Goal: Find specific page/section: Find specific page/section

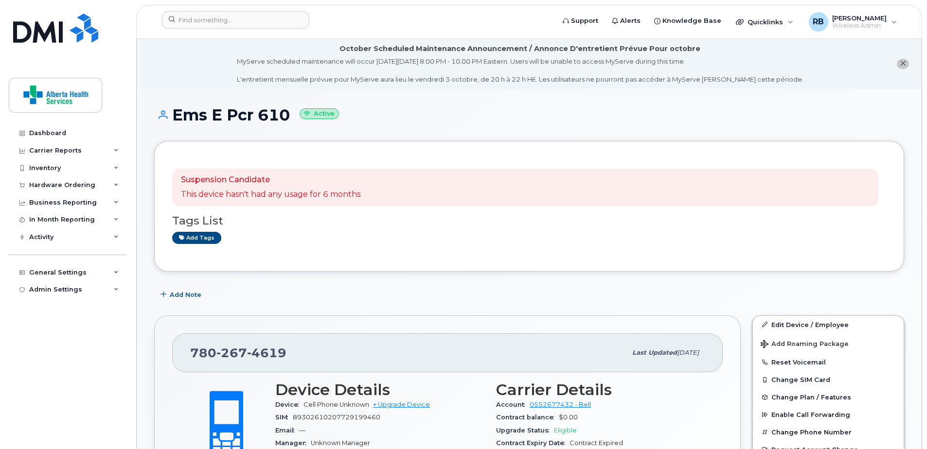
scroll to position [49, 0]
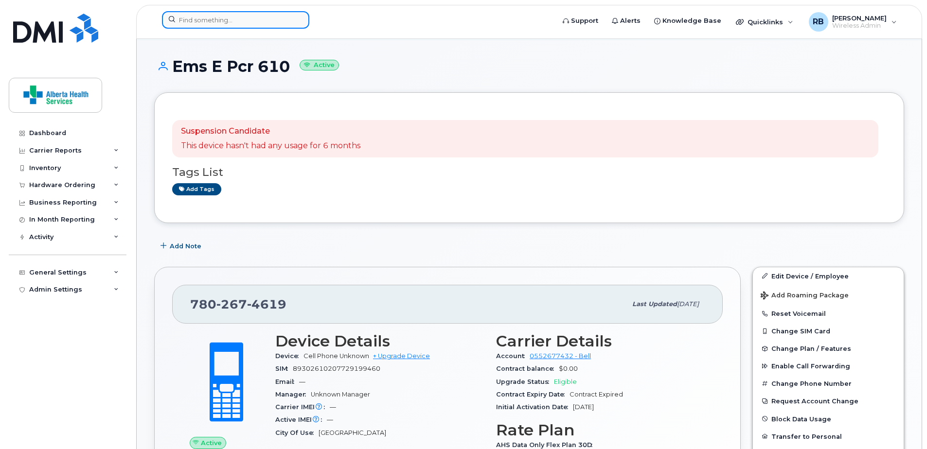
click at [211, 18] on input at bounding box center [235, 20] width 147 height 18
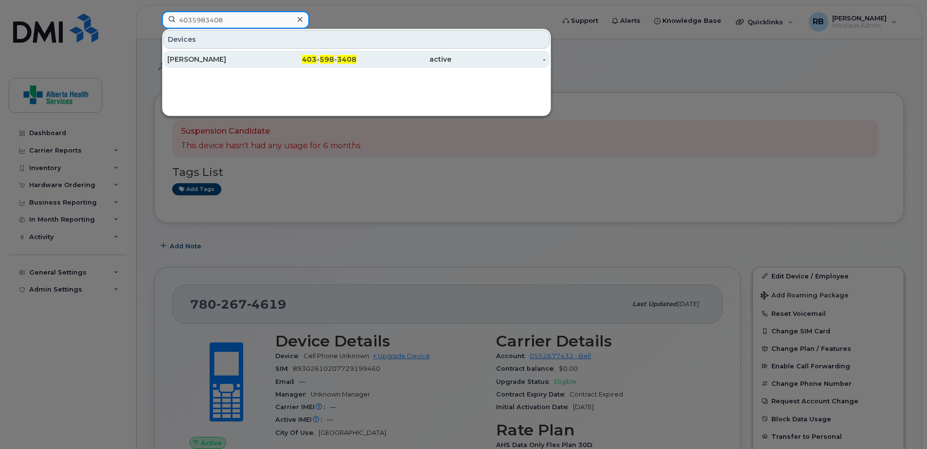
type input "4035983408"
click at [276, 56] on div "403 - 598 - 3408" at bounding box center [309, 59] width 95 height 10
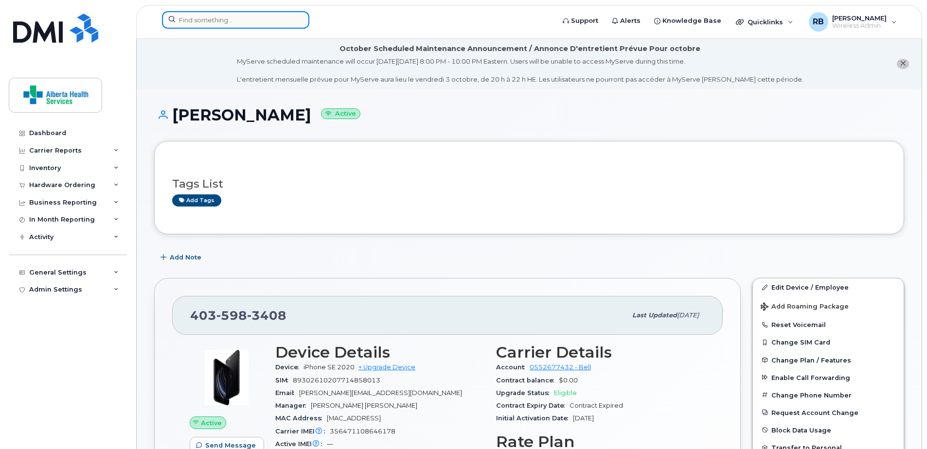
click at [224, 27] on input at bounding box center [235, 20] width 147 height 18
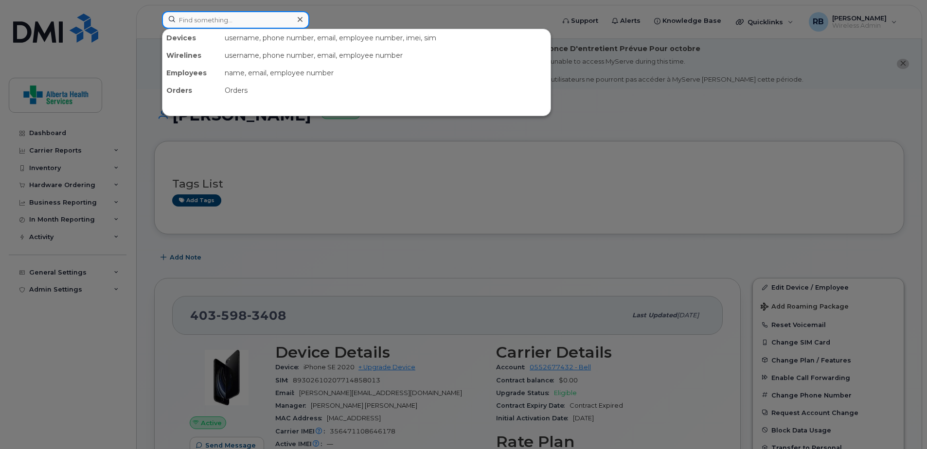
paste input "7809188417"
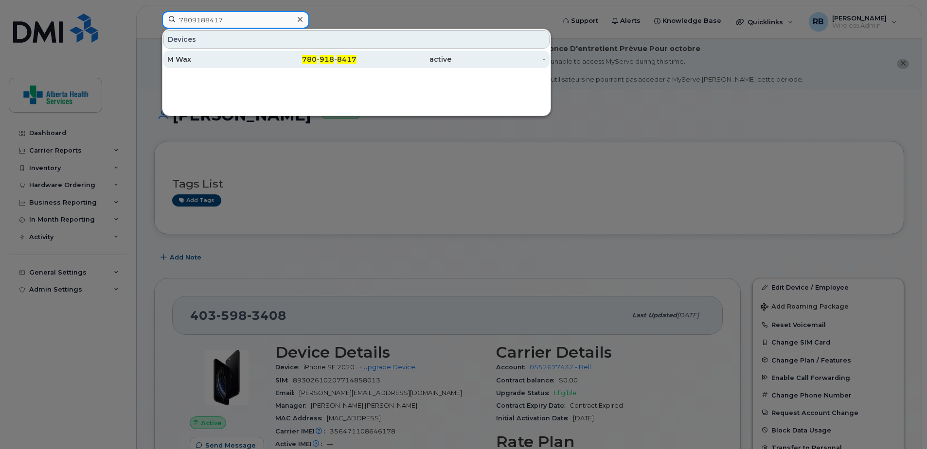
type input "7809188417"
click at [341, 53] on div "780 - 918 - 8417" at bounding box center [309, 60] width 95 height 18
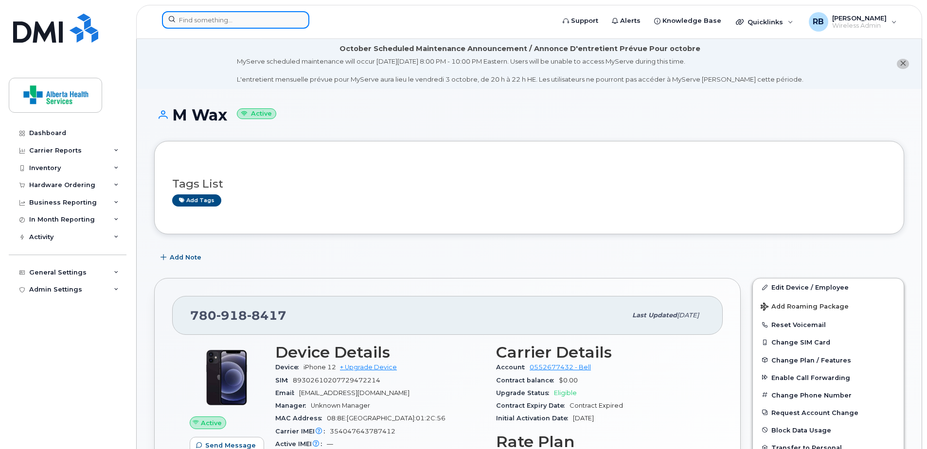
click at [223, 23] on input at bounding box center [235, 20] width 147 height 18
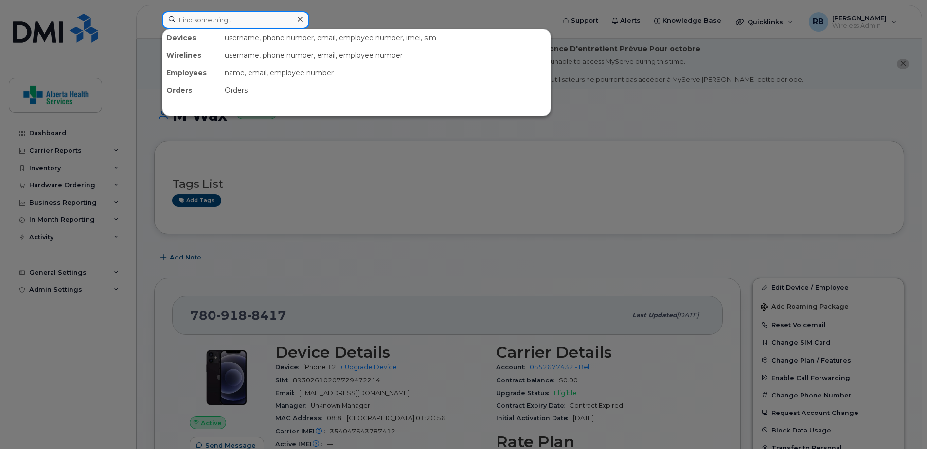
paste input "7803943859"
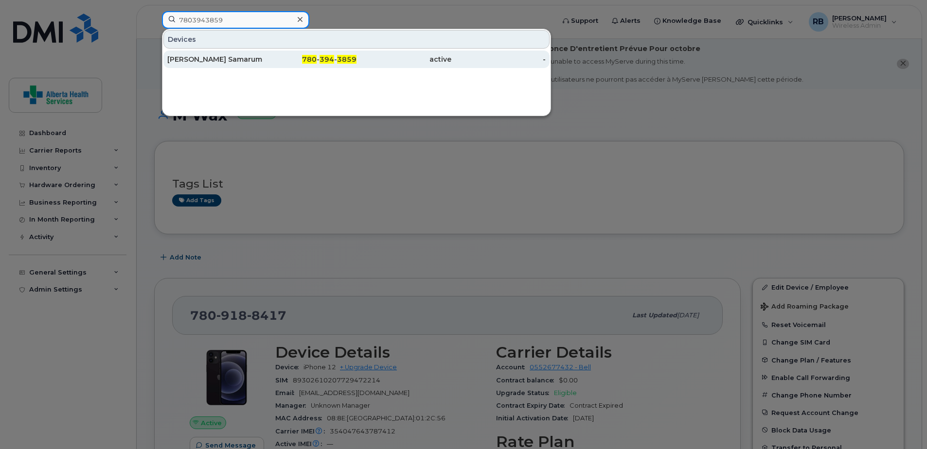
type input "7803943859"
click at [280, 61] on div "780 - 394 - 3859" at bounding box center [309, 59] width 95 height 10
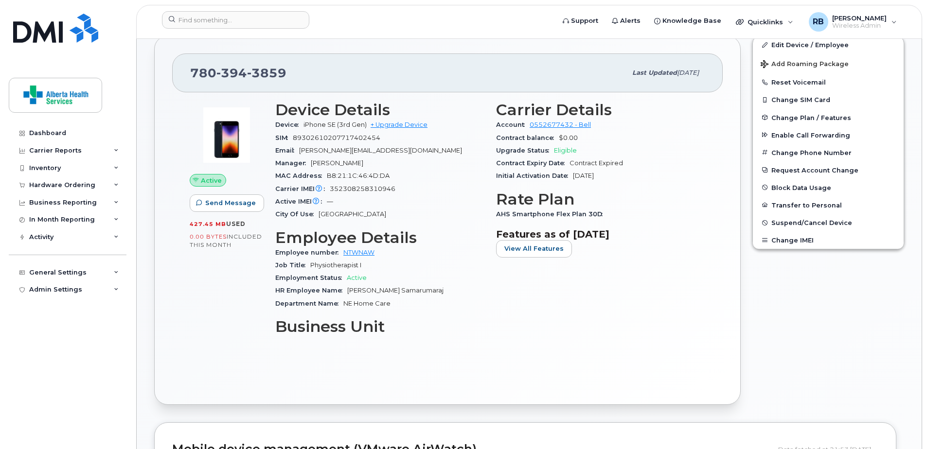
scroll to position [243, 0]
drag, startPoint x: 302, startPoint y: 78, endPoint x: 192, endPoint y: 68, distance: 110.4
click at [192, 68] on div "780 394 3859" at bounding box center [408, 72] width 436 height 20
copy span "780 394 3859"
click at [206, 10] on header "Support Alerts Knowledge Base Quicklinks Suspend / Cancel Device Change SIM Car…" at bounding box center [529, 22] width 786 height 34
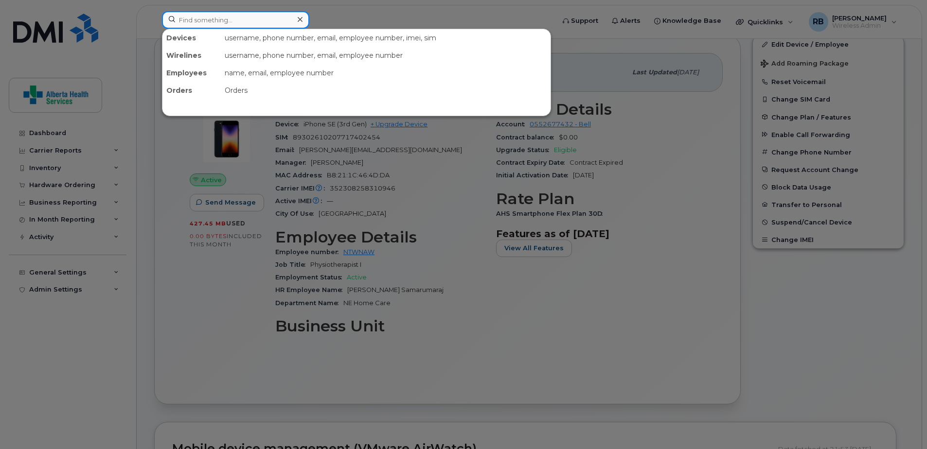
click at [208, 18] on input at bounding box center [235, 20] width 147 height 18
paste input "7809344156"
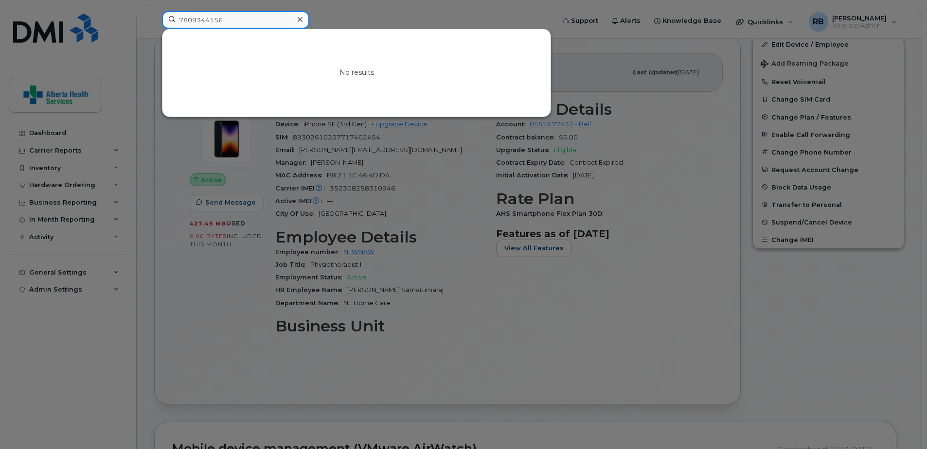
drag, startPoint x: 230, startPoint y: 20, endPoint x: 96, endPoint y: 12, distance: 134.0
click at [154, 12] on div "7809344156 No results" at bounding box center [355, 21] width 402 height 21
paste input "89302610207729228921"
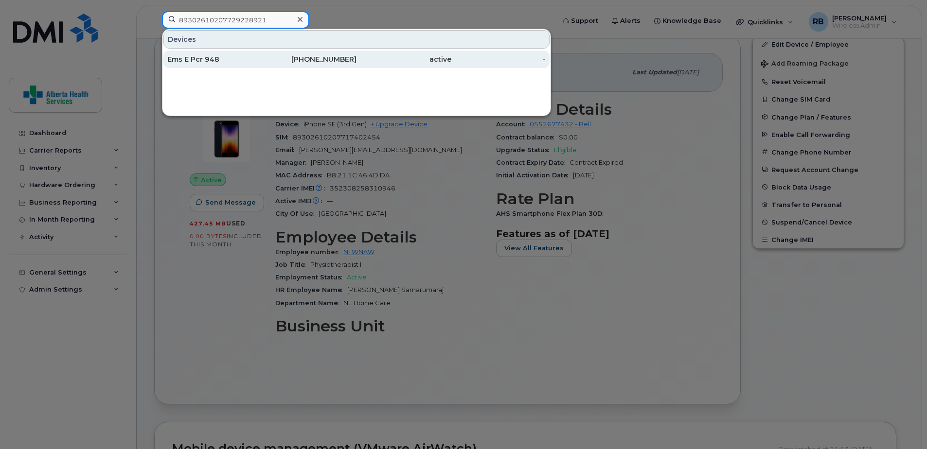
type input "89302610207729228921"
click at [289, 59] on div "825-734-9584" at bounding box center [309, 59] width 95 height 10
